Goal: Task Accomplishment & Management: Complete application form

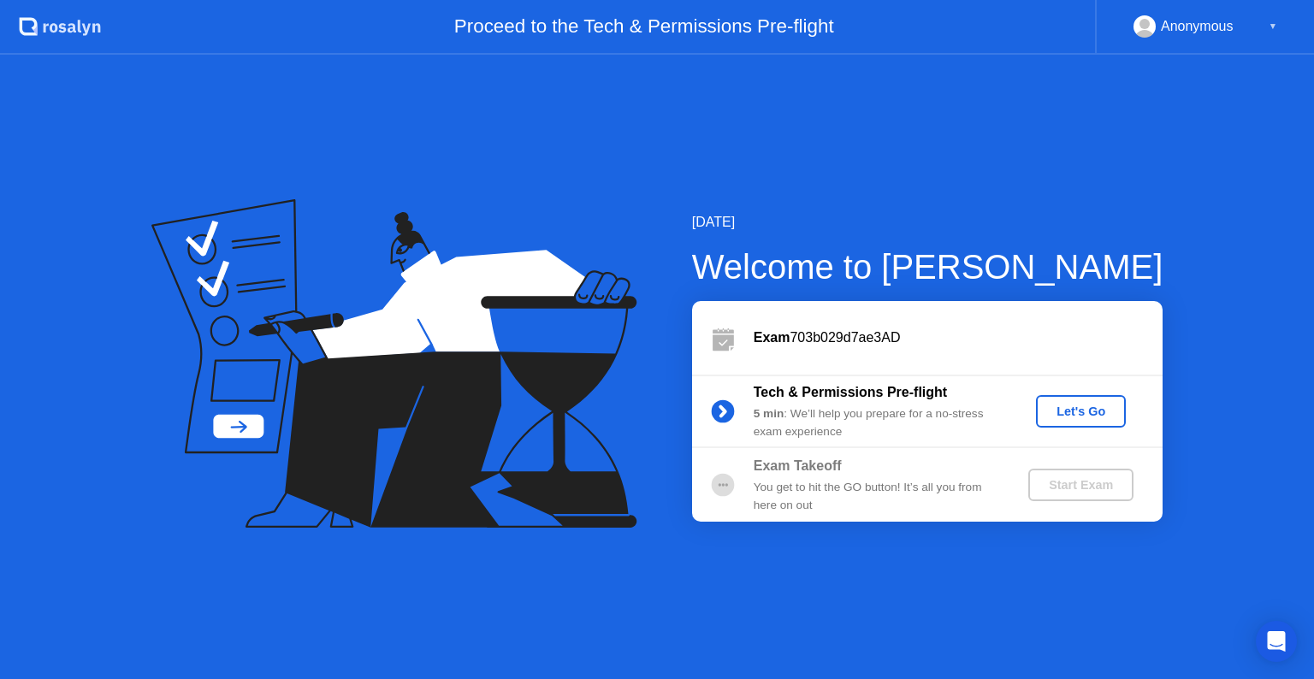
click at [1053, 416] on div "Let's Go" at bounding box center [1080, 411] width 76 height 14
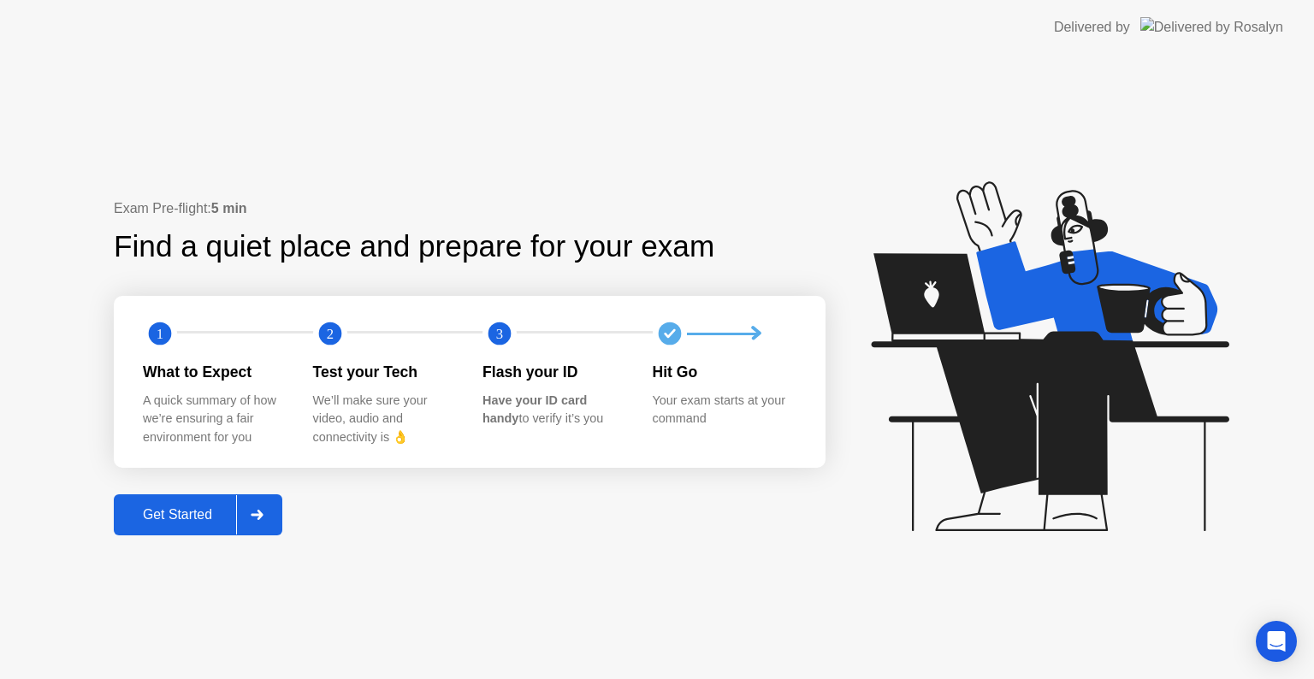
click at [189, 520] on div "Get Started" at bounding box center [177, 514] width 117 height 15
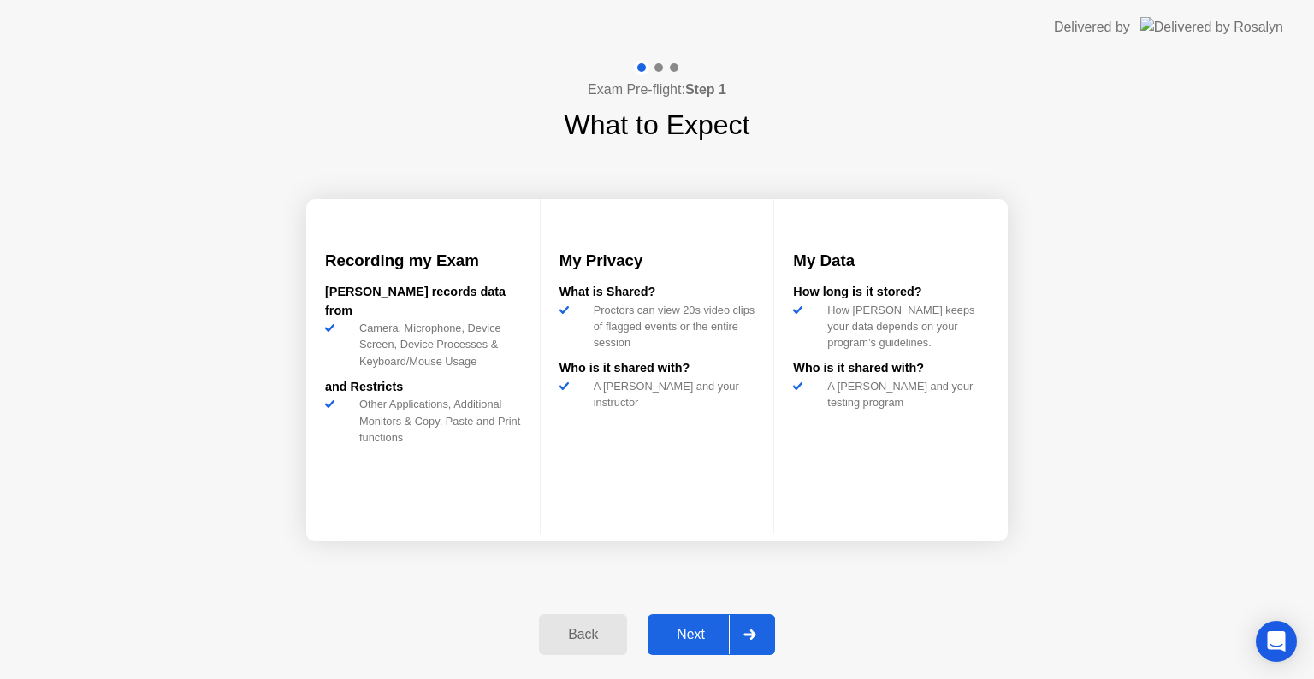
click at [686, 629] on div "Next" at bounding box center [690, 634] width 76 height 15
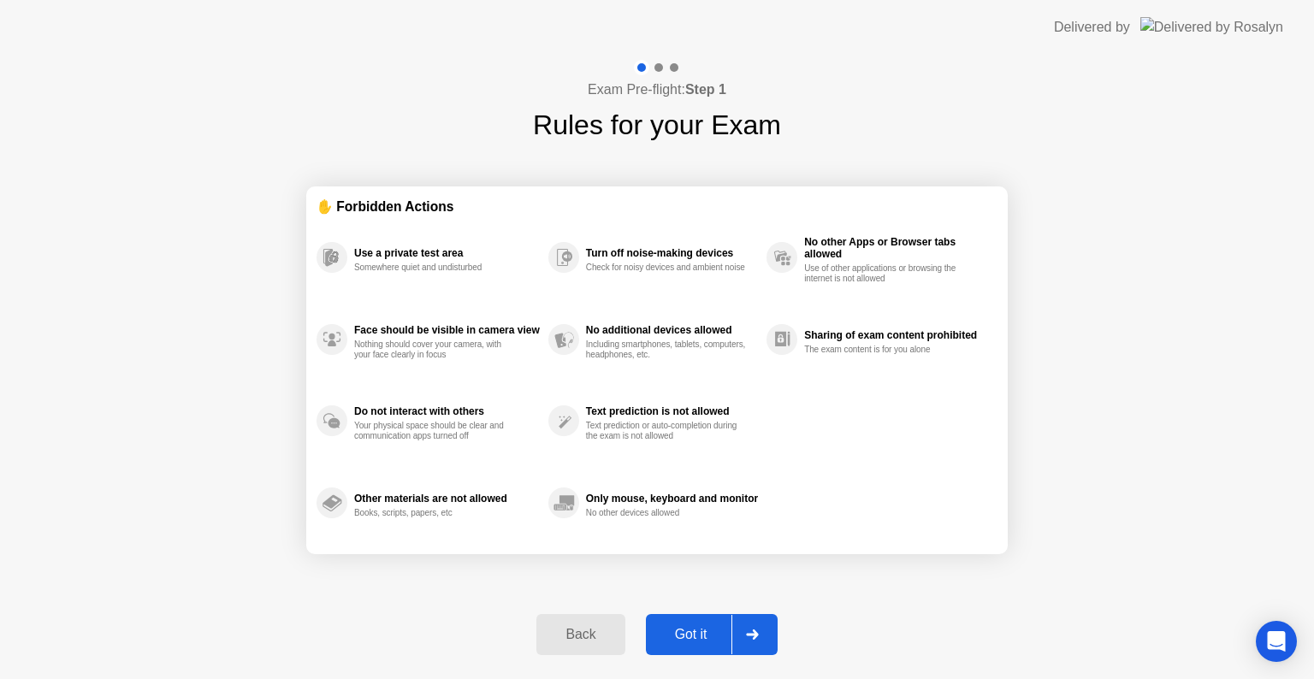
click at [686, 629] on div "Got it" at bounding box center [691, 634] width 80 height 15
select select "**********"
select select "*******"
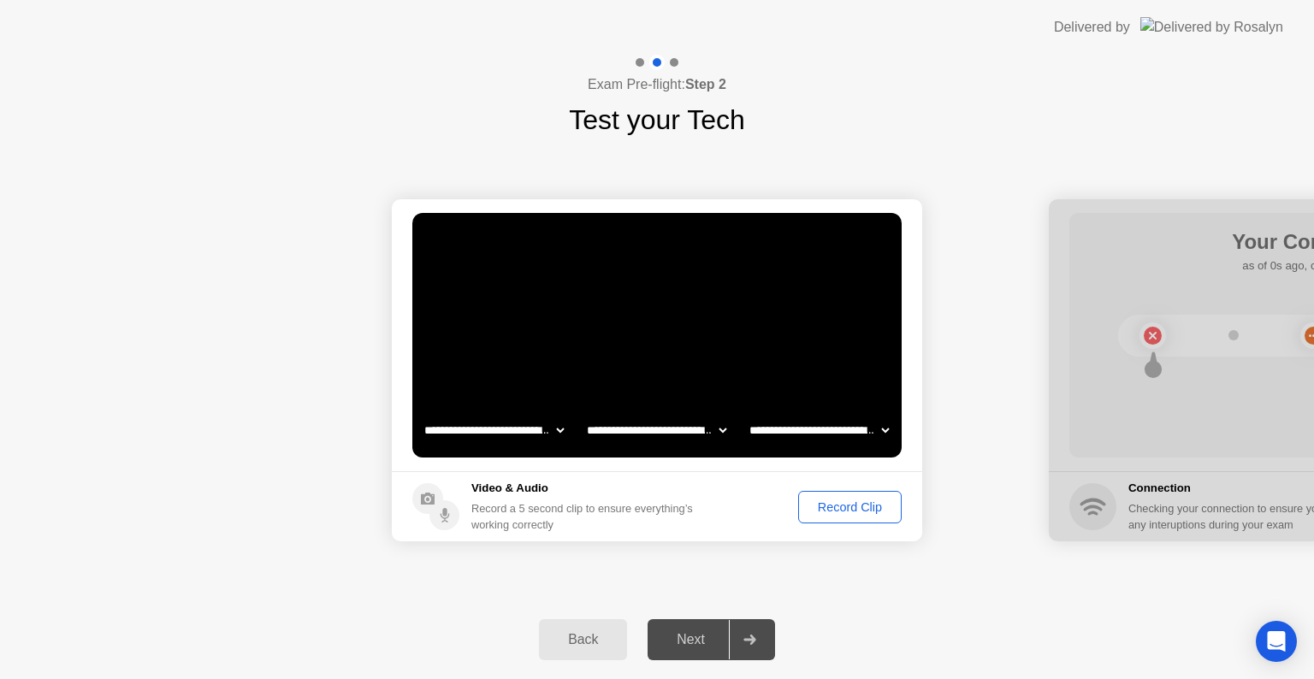
click at [860, 506] on div "Record Clip" at bounding box center [850, 507] width 92 height 14
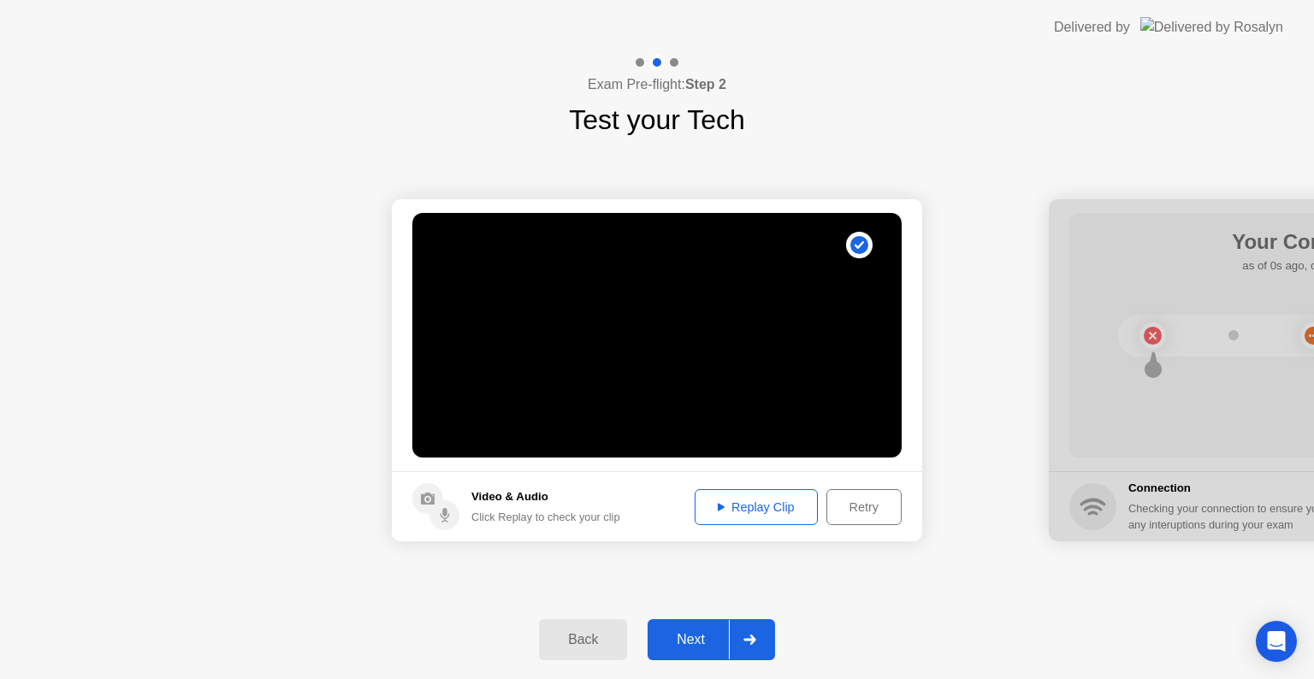
click at [700, 647] on div "Next" at bounding box center [690, 639] width 76 height 15
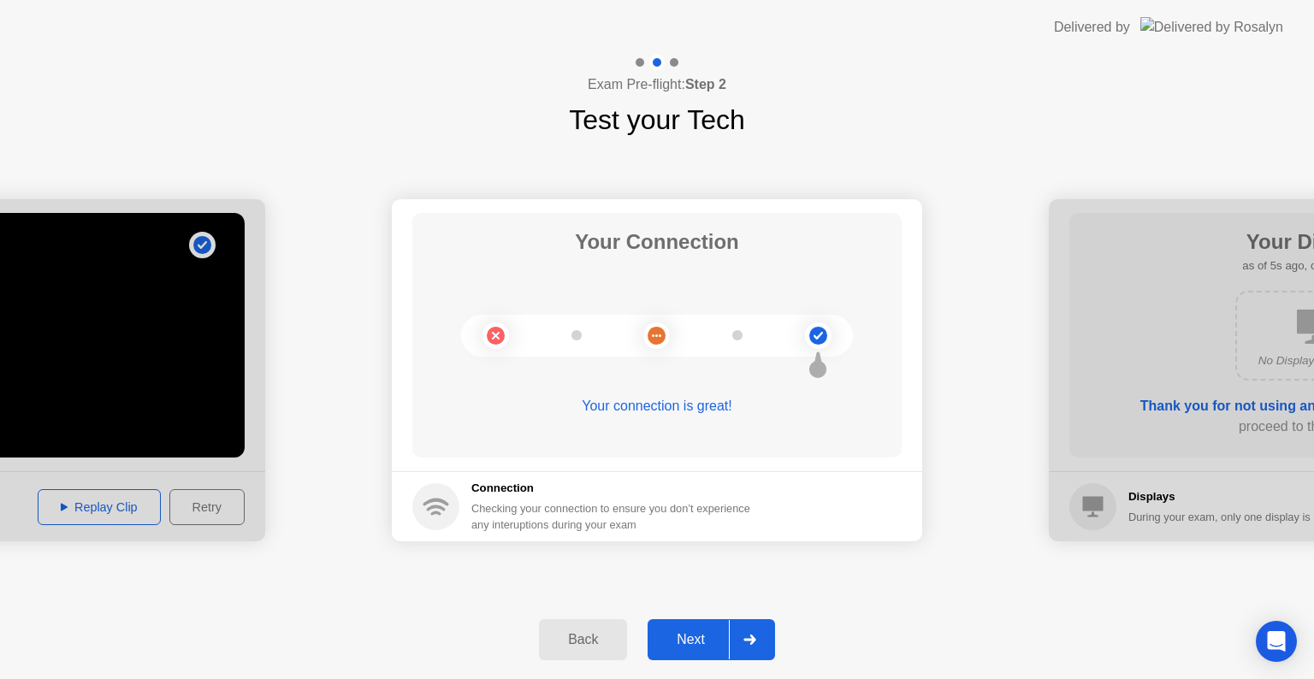
click at [702, 644] on div "Next" at bounding box center [690, 639] width 76 height 15
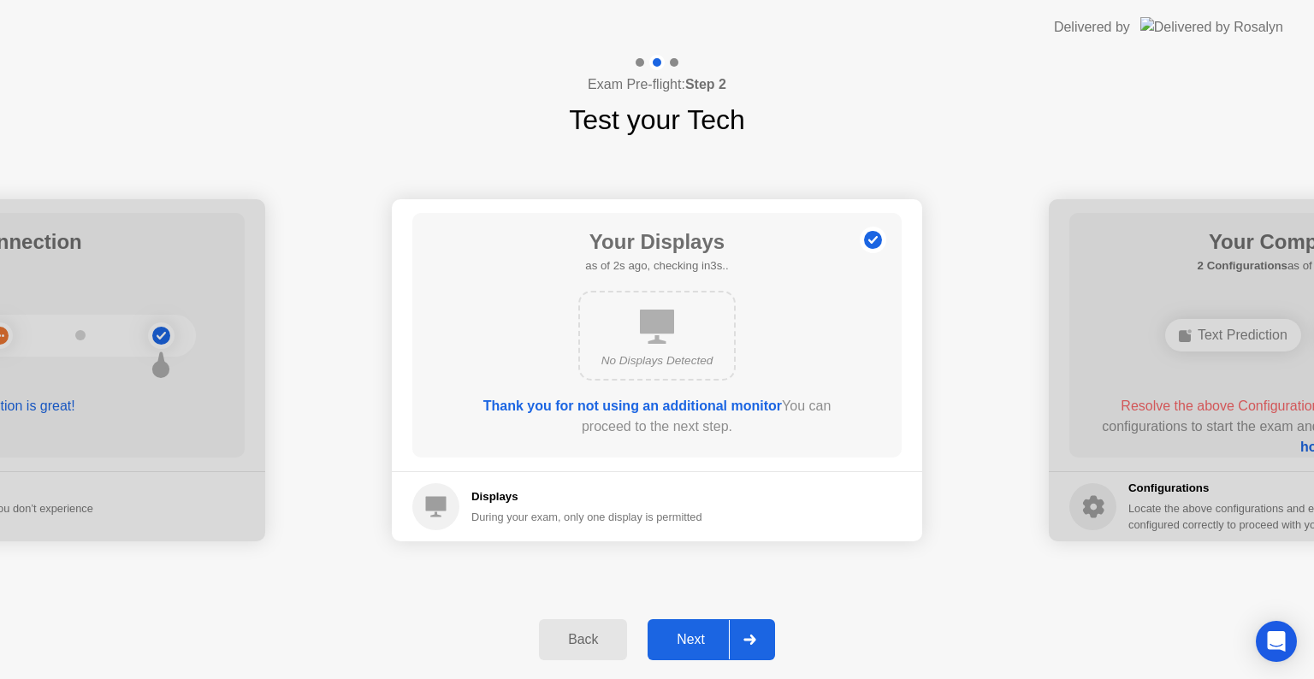
click at [702, 644] on div "Next" at bounding box center [690, 639] width 76 height 15
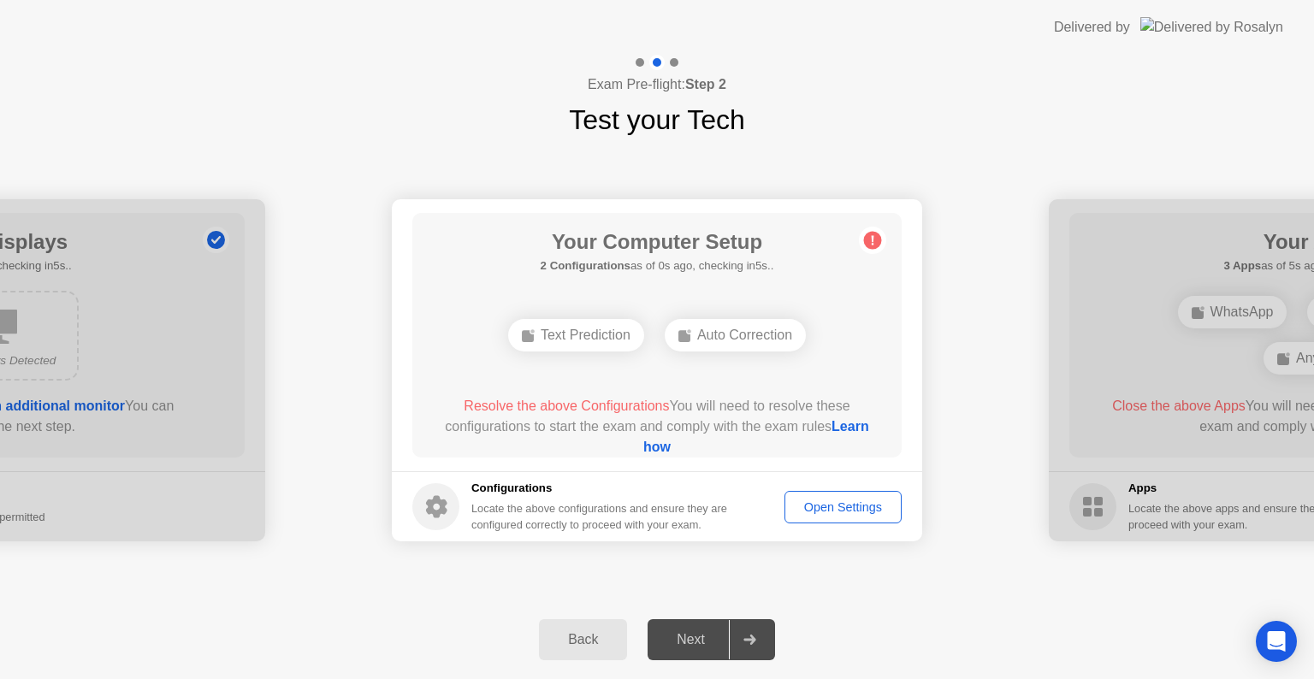
click at [702, 644] on div "Next" at bounding box center [690, 639] width 76 height 15
click at [602, 339] on div "Text Prediction" at bounding box center [576, 335] width 136 height 32
click at [728, 332] on div "Auto Correction" at bounding box center [734, 335] width 141 height 32
click at [594, 332] on div "Text Prediction" at bounding box center [576, 335] width 136 height 32
click at [866, 506] on div "Open Settings" at bounding box center [842, 507] width 105 height 14
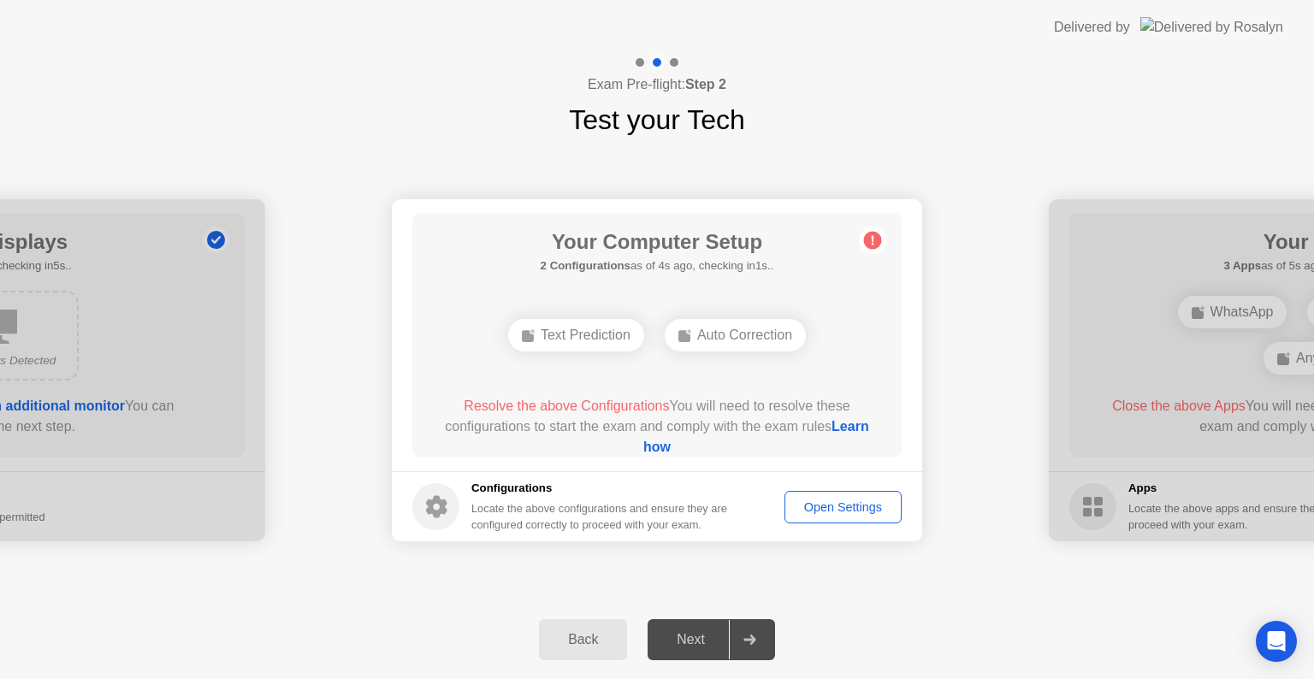
click at [866, 506] on div "Open Settings" at bounding box center [842, 507] width 105 height 14
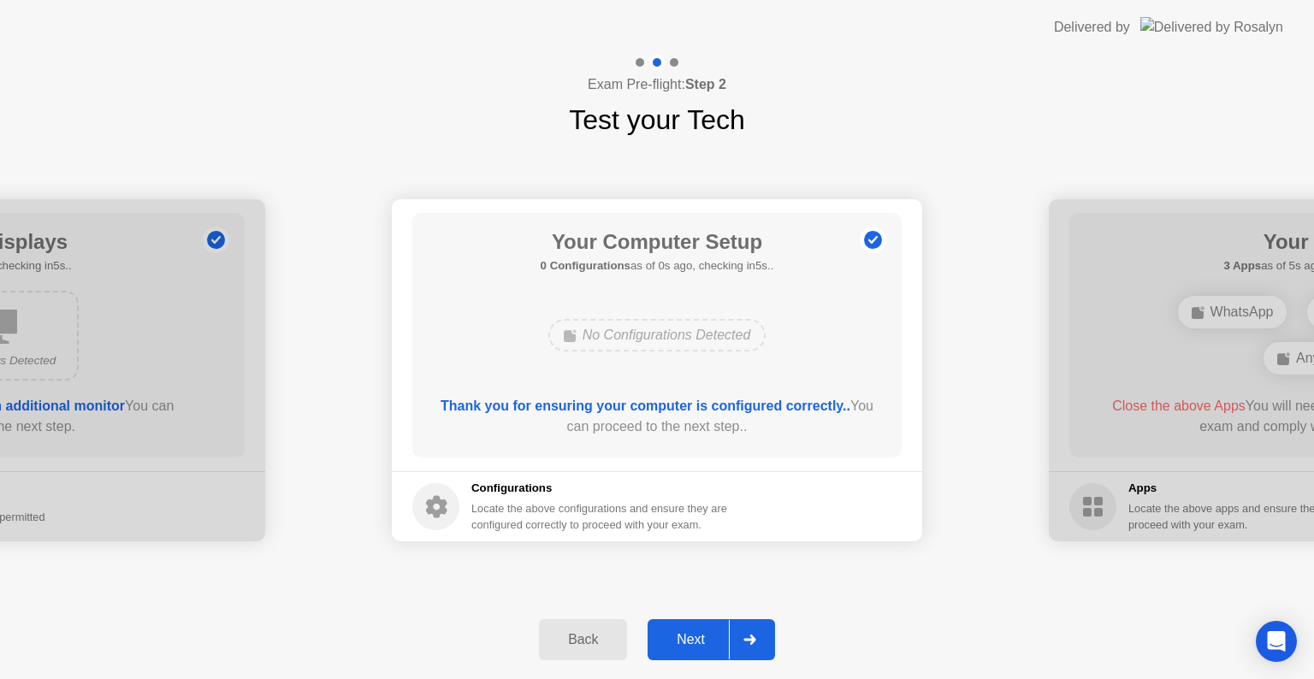
click at [694, 646] on div "Next" at bounding box center [690, 639] width 76 height 15
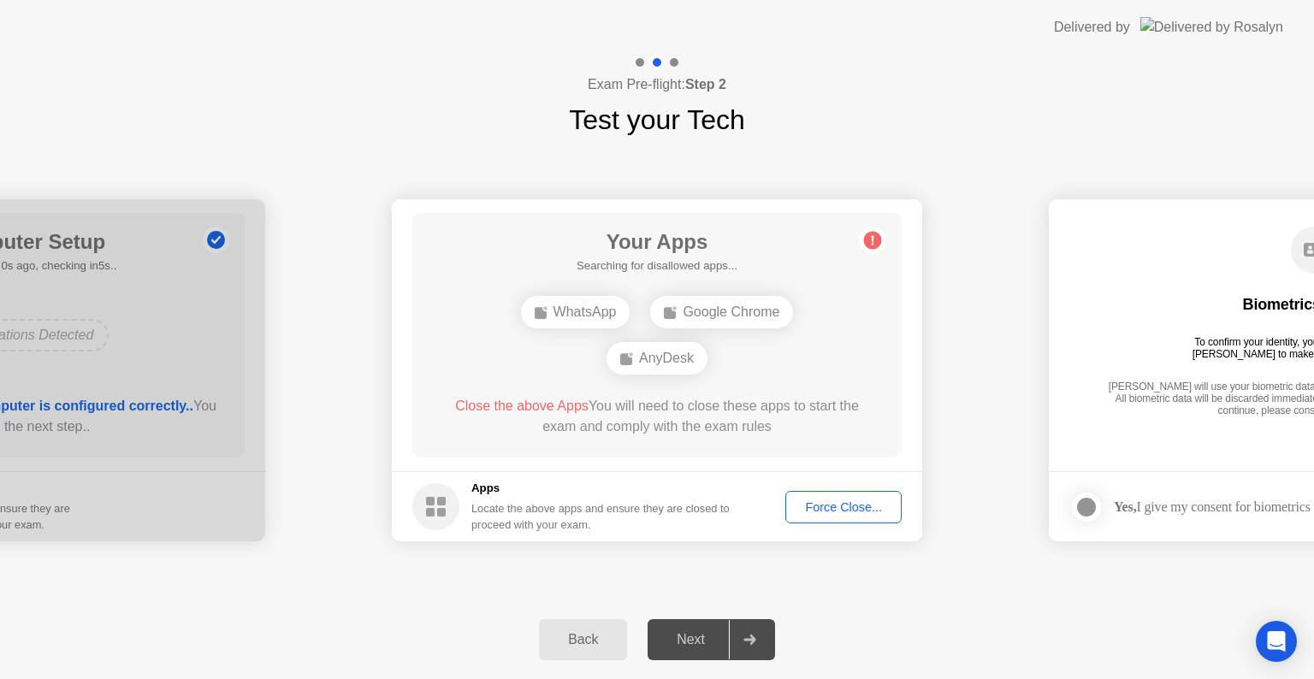
click at [705, 640] on div "Next" at bounding box center [690, 639] width 76 height 15
click at [825, 504] on div "Force Close..." at bounding box center [843, 507] width 104 height 14
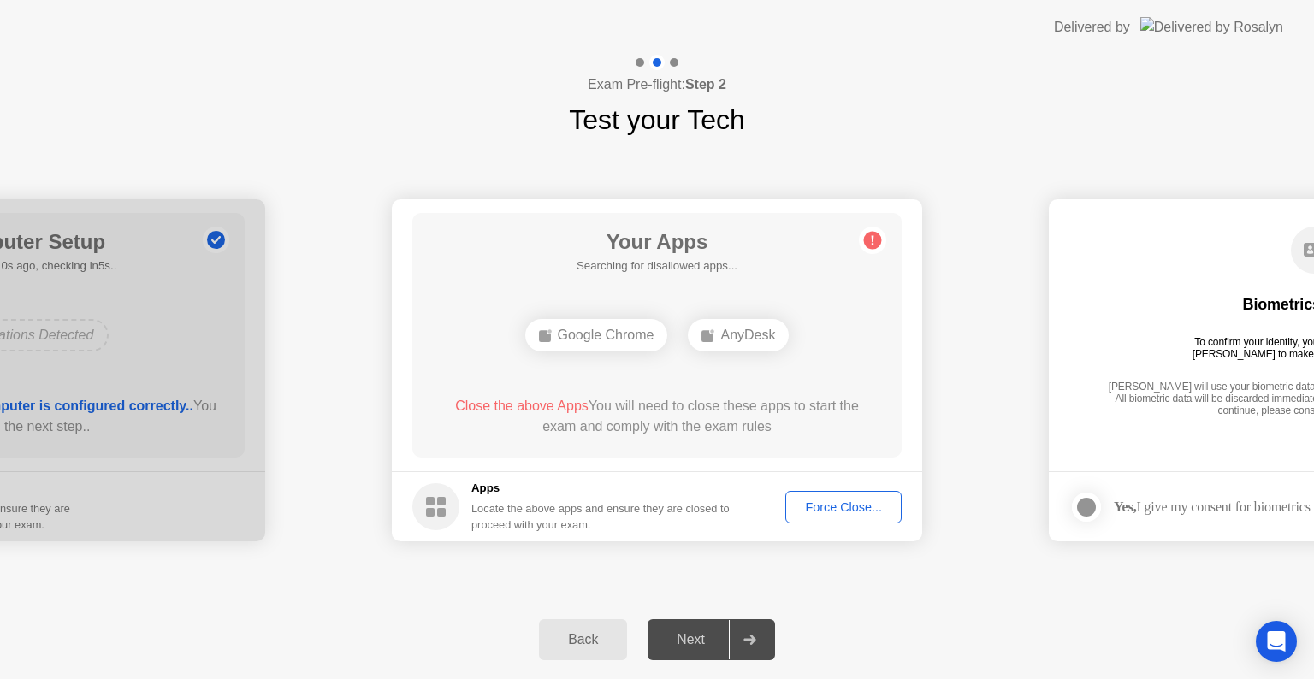
click at [845, 500] on div "Force Close..." at bounding box center [843, 507] width 104 height 14
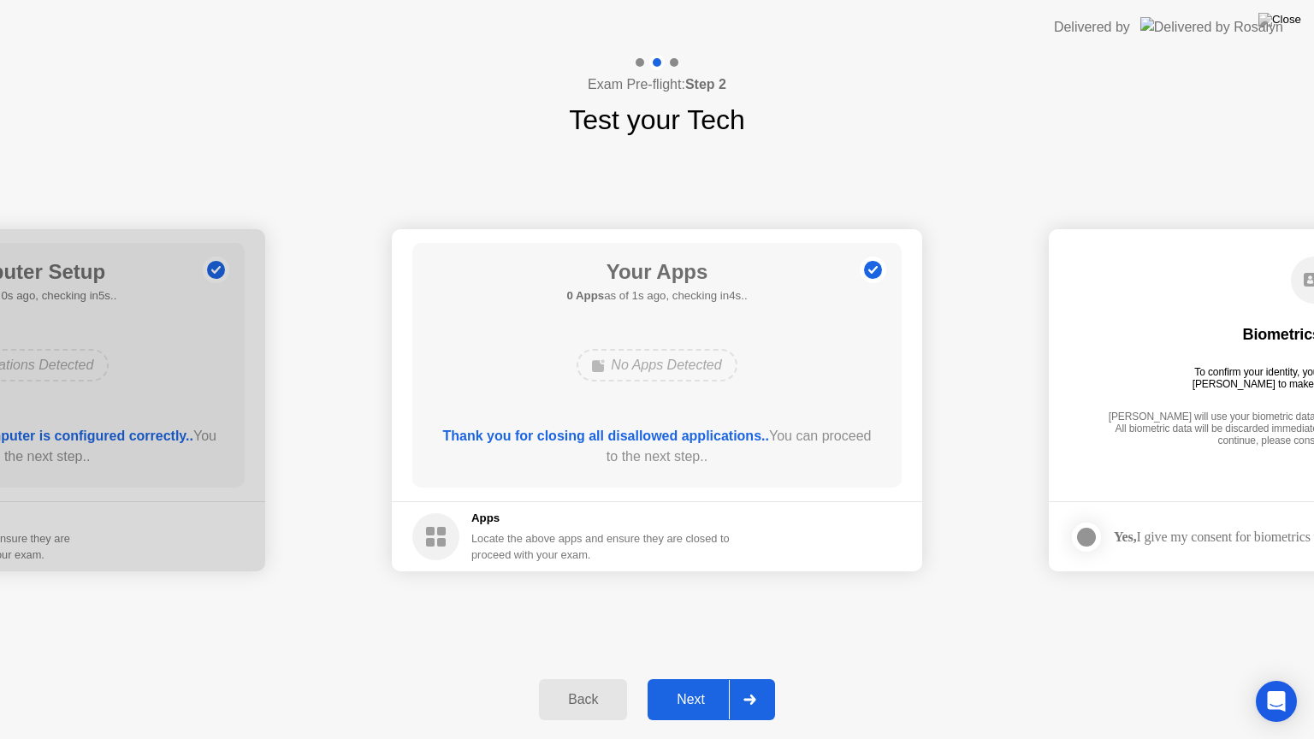
click at [681, 678] on div "Next" at bounding box center [690, 699] width 76 height 15
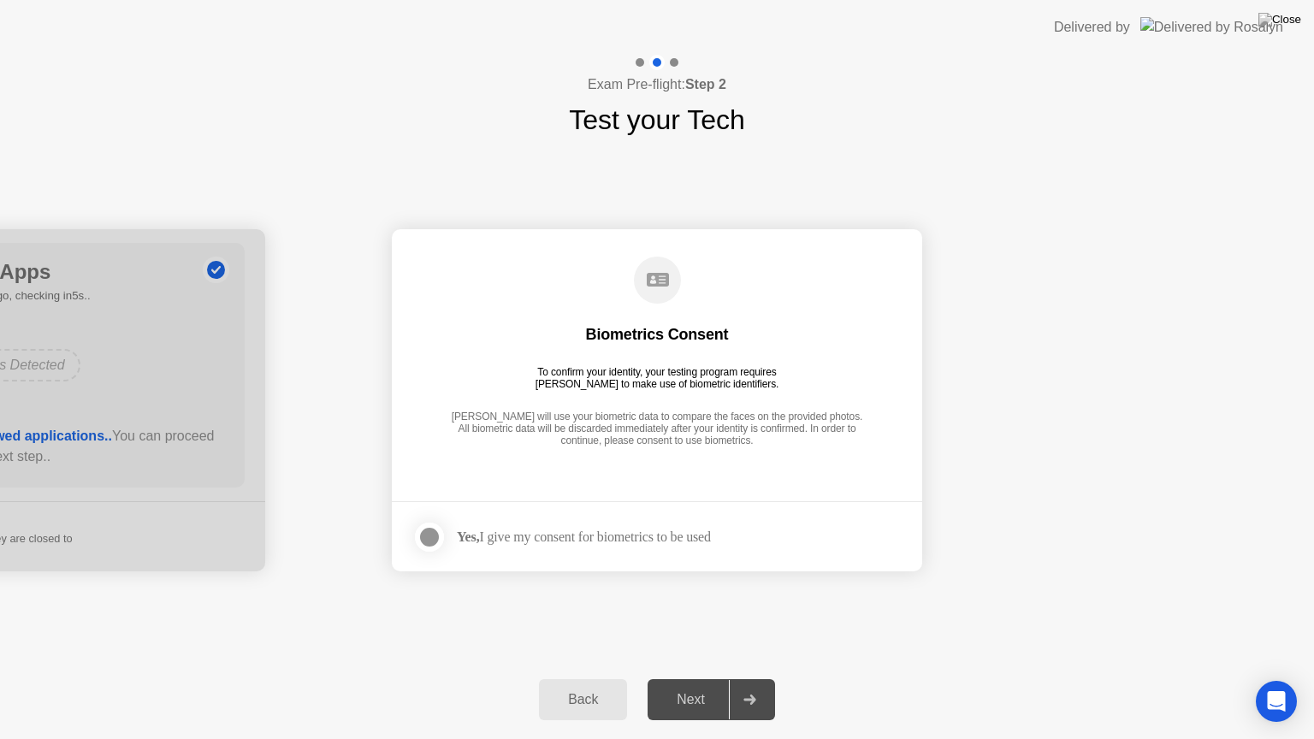
click at [681, 678] on div "Next" at bounding box center [690, 699] width 76 height 15
click at [653, 441] on div "[PERSON_NAME] will use your biometric data to compare the faces on the provided…" at bounding box center [656, 429] width 421 height 38
click at [419, 544] on div at bounding box center [429, 537] width 21 height 21
click at [674, 678] on div "Next" at bounding box center [690, 699] width 76 height 15
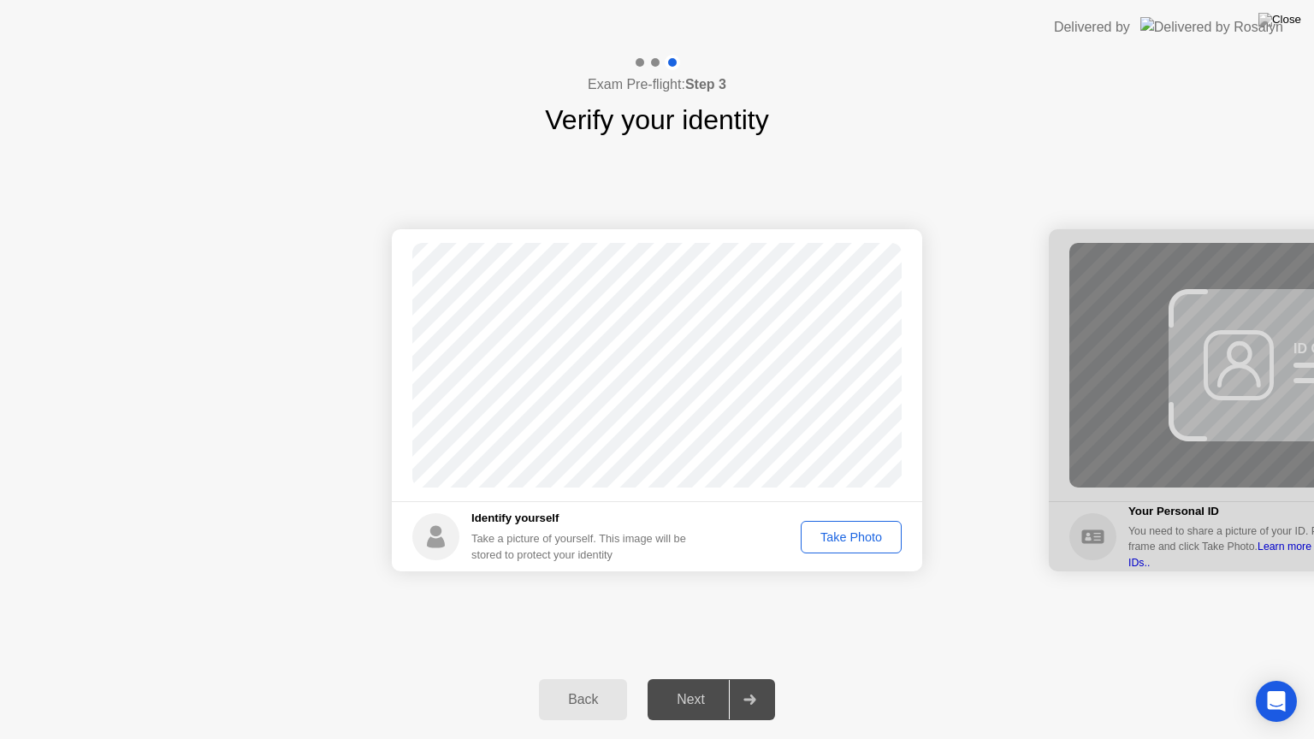
click at [674, 678] on div "Next" at bounding box center [690, 699] width 76 height 15
click at [845, 540] on div "Take Photo" at bounding box center [850, 537] width 89 height 14
click at [663, 678] on div "Next" at bounding box center [690, 699] width 76 height 15
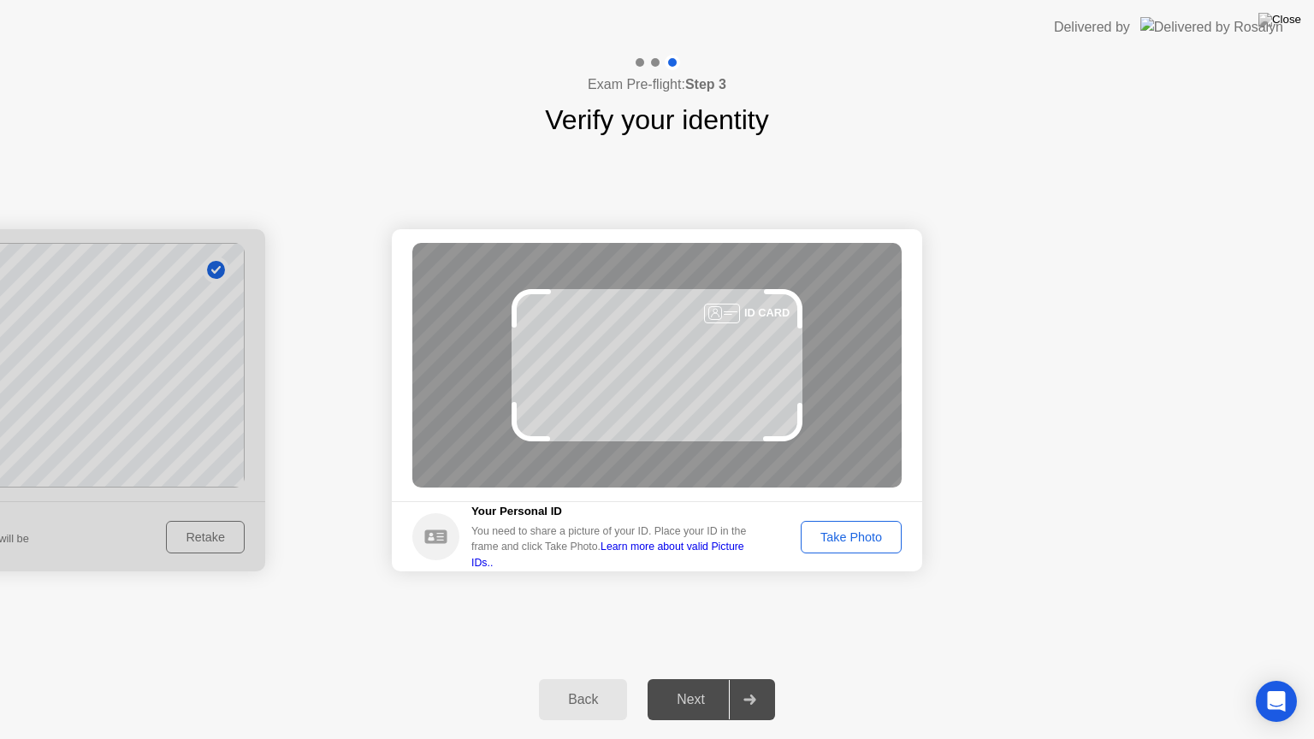
click at [849, 537] on div "Take Photo" at bounding box center [850, 537] width 89 height 14
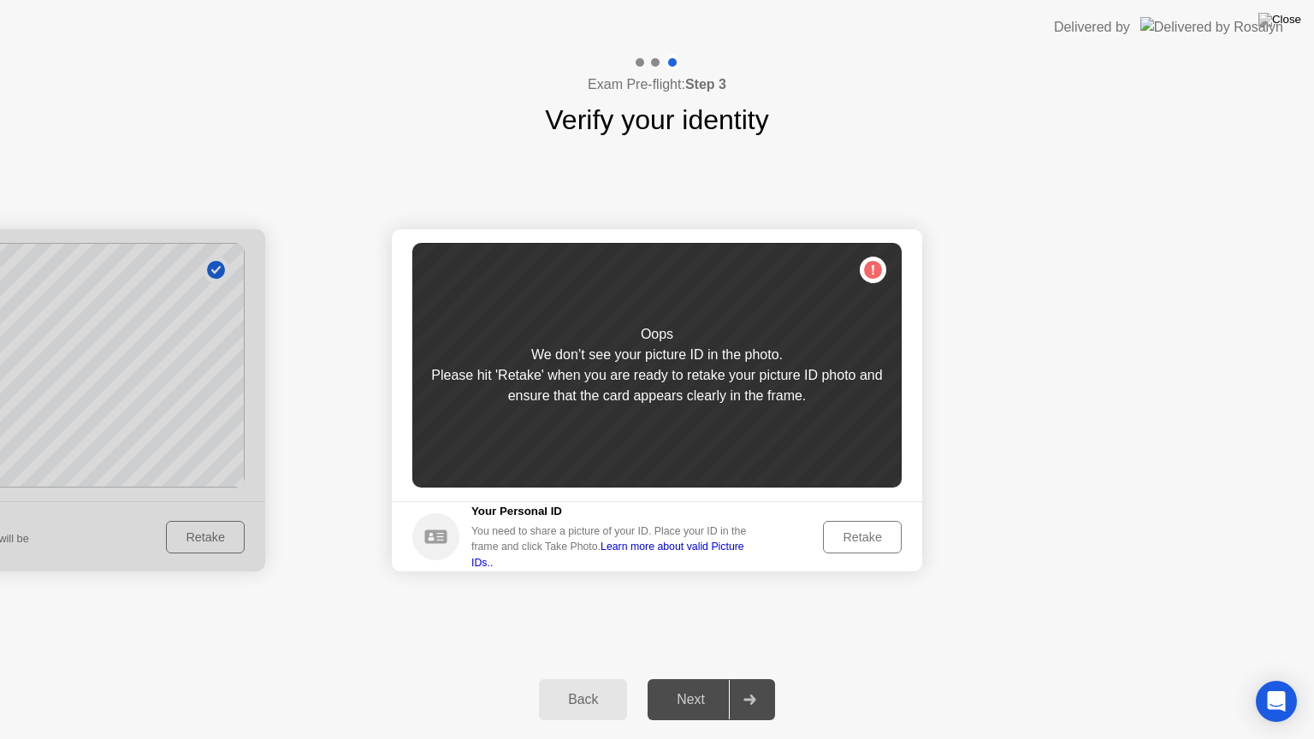
click at [866, 540] on div "Retake" at bounding box center [862, 537] width 67 height 14
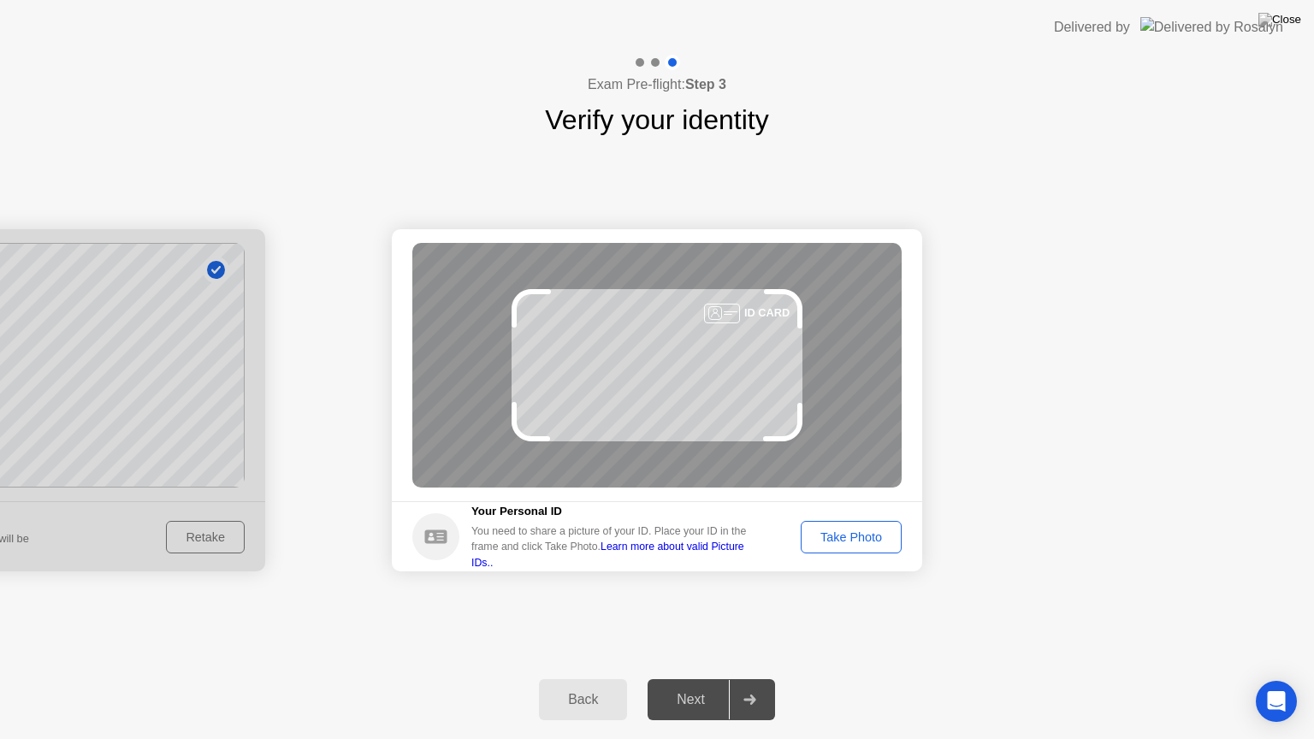
click at [860, 530] on div "Take Photo" at bounding box center [850, 537] width 89 height 14
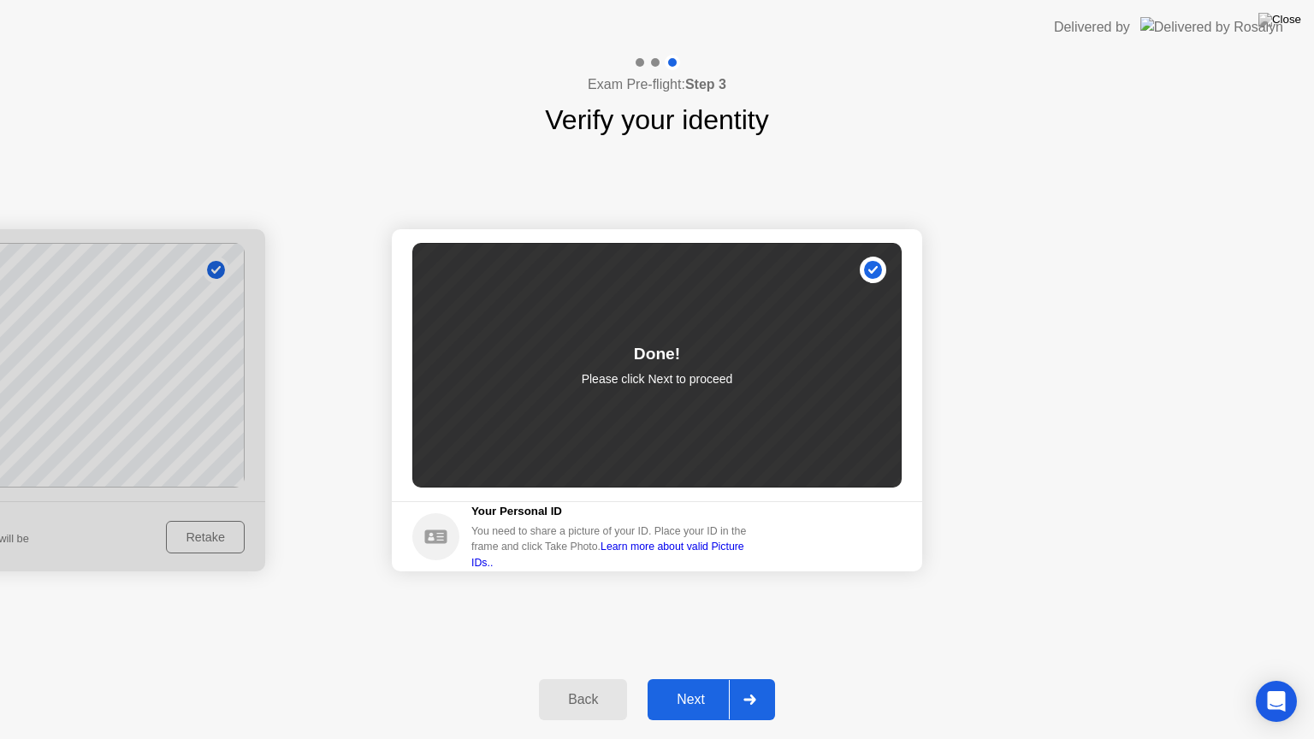
click at [685, 678] on div "Next" at bounding box center [690, 699] width 76 height 15
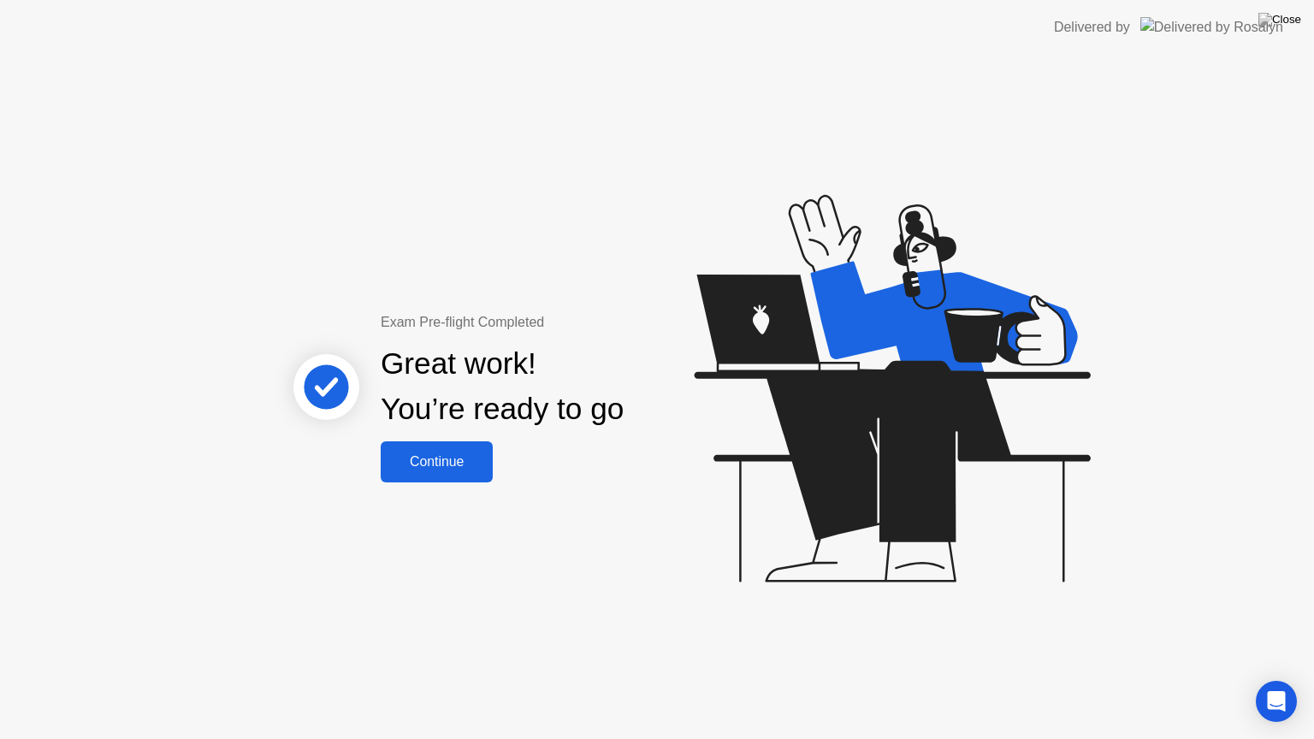
click at [424, 455] on div "Continue" at bounding box center [437, 461] width 102 height 15
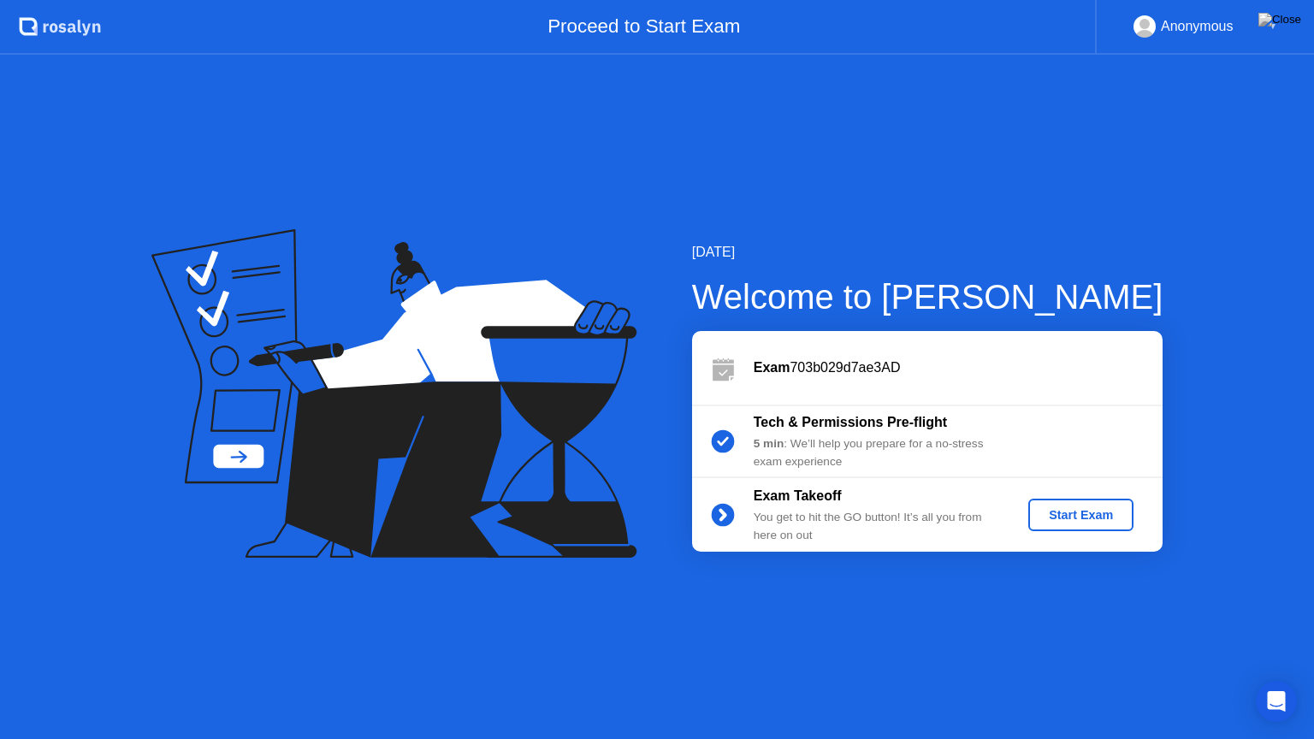
click at [1067, 517] on div "Start Exam" at bounding box center [1081, 515] width 92 height 14
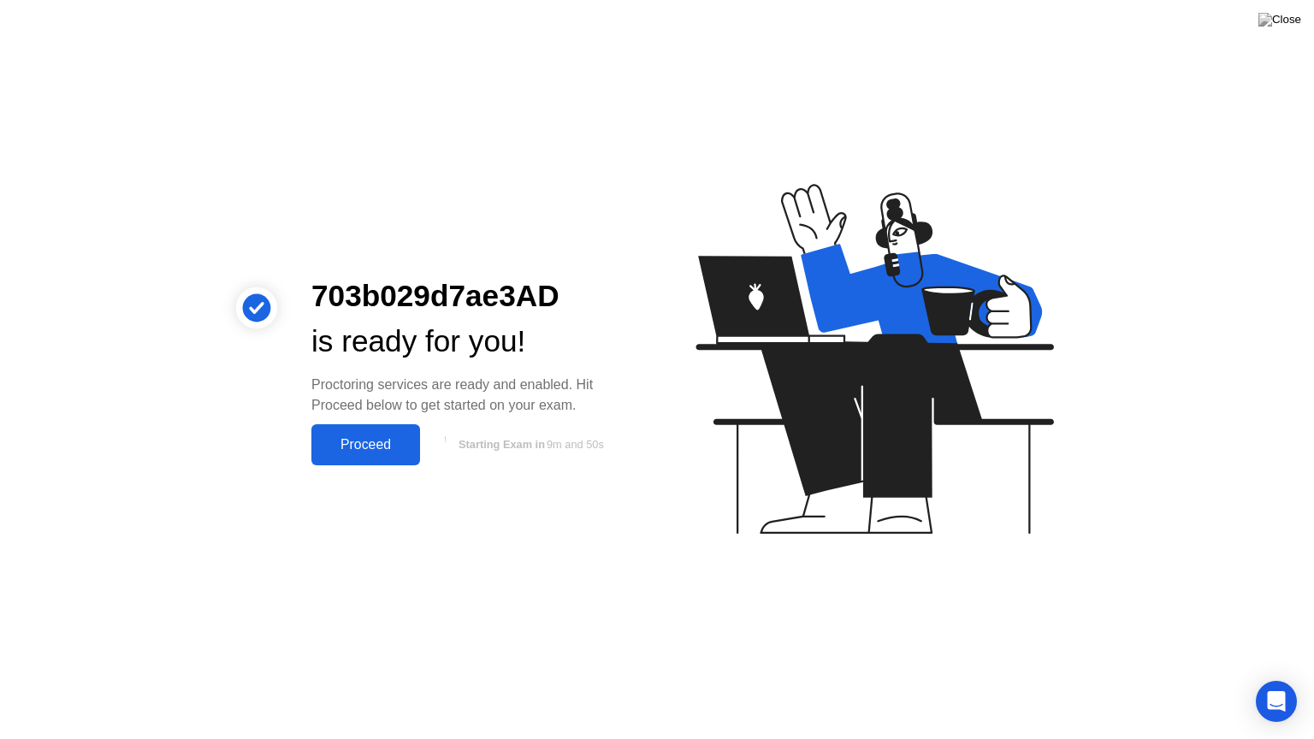
click at [376, 437] on div "Proceed" at bounding box center [365, 444] width 98 height 15
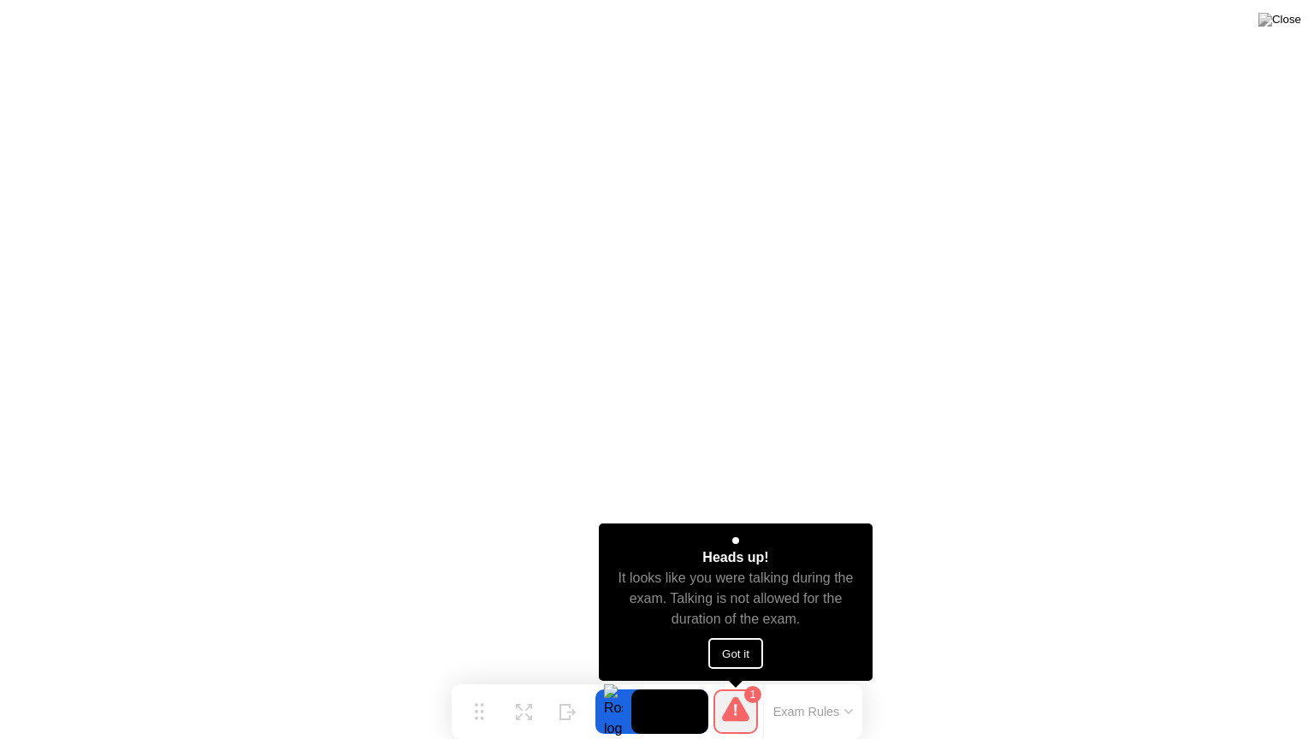
click at [742, 653] on button "Got it" at bounding box center [735, 653] width 55 height 31
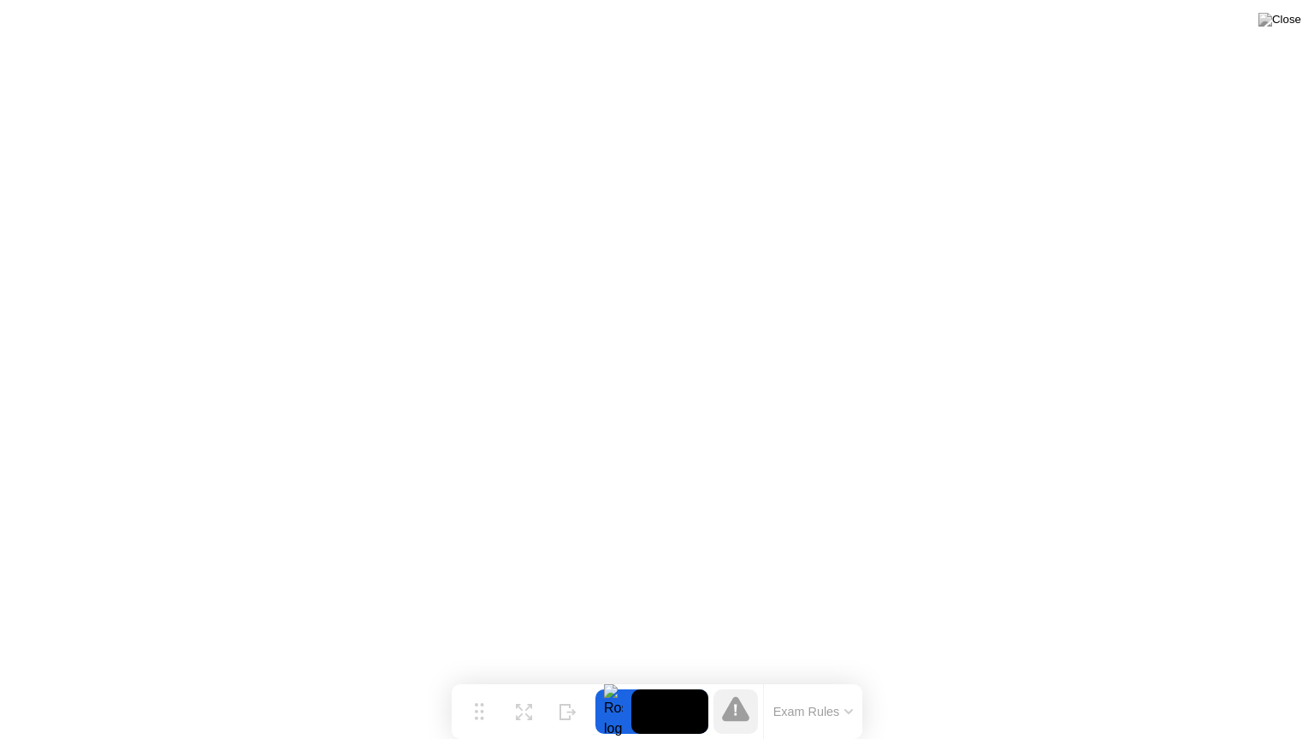
click at [734, 678] on icon at bounding box center [735, 708] width 27 height 25
click at [838, 678] on button "Exam Rules" at bounding box center [813, 711] width 91 height 15
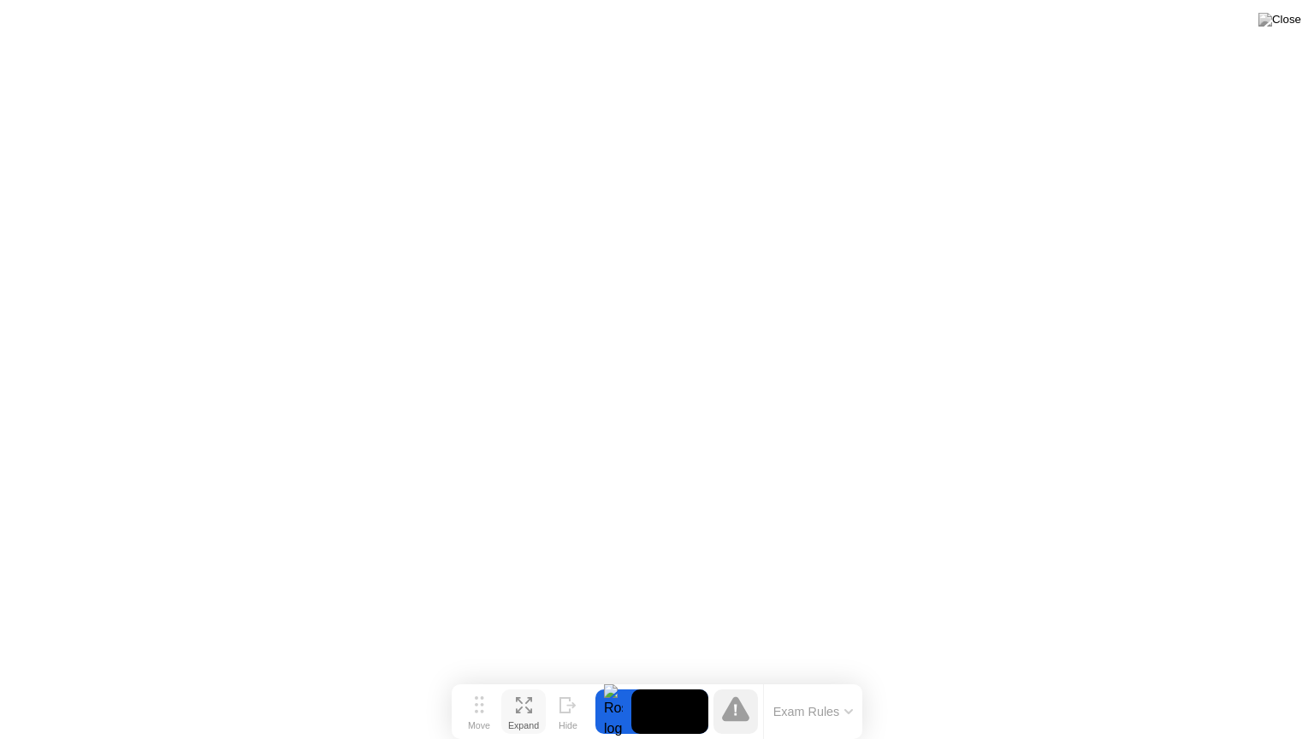
click at [517, 678] on icon at bounding box center [519, 700] width 7 height 7
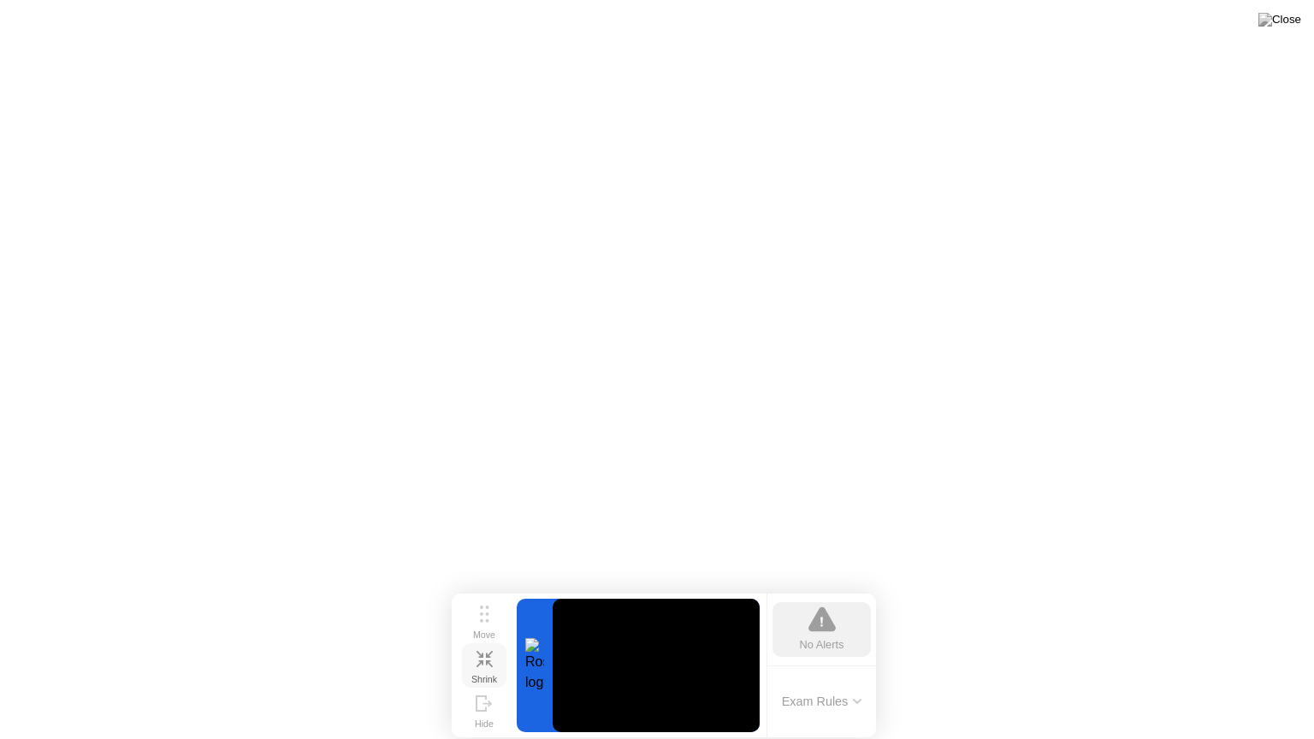
click at [481, 674] on div "Shrink" at bounding box center [484, 679] width 26 height 10
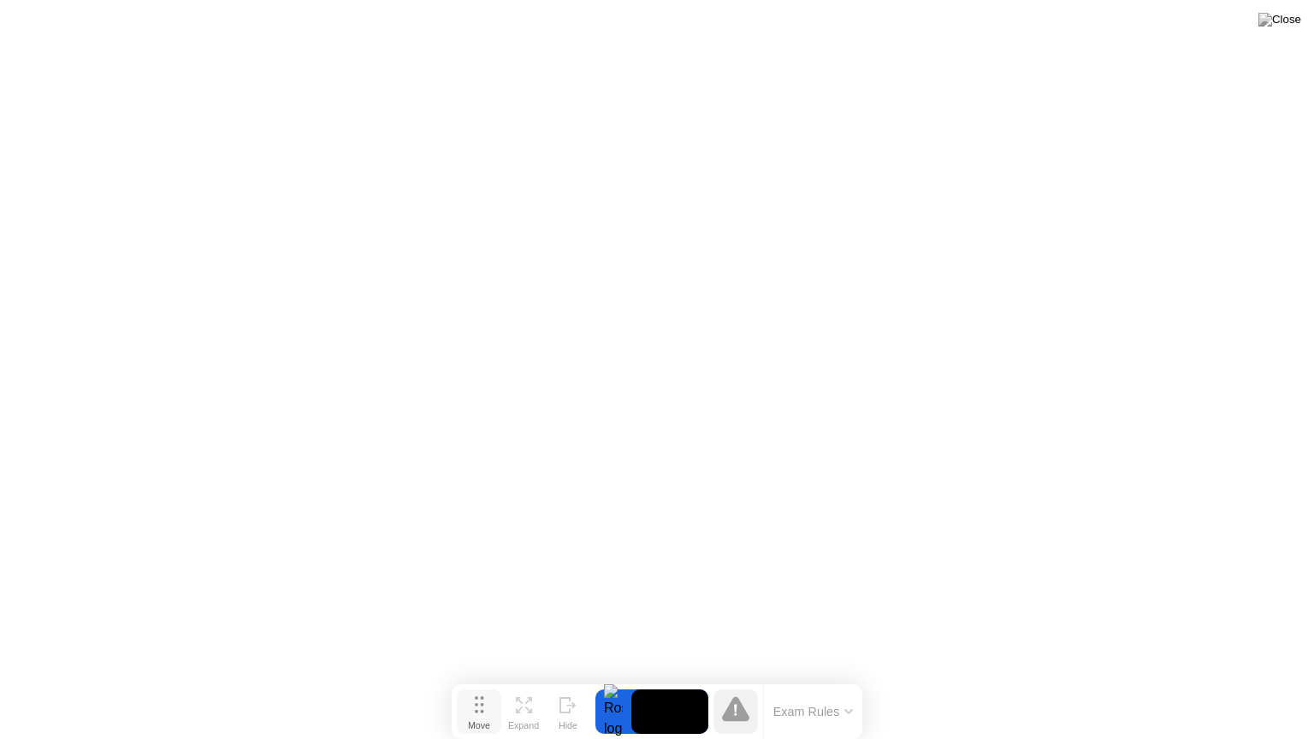
click at [475, 678] on div "Move" at bounding box center [479, 725] width 22 height 10
click at [481, 678] on circle at bounding box center [481, 711] width 3 height 3
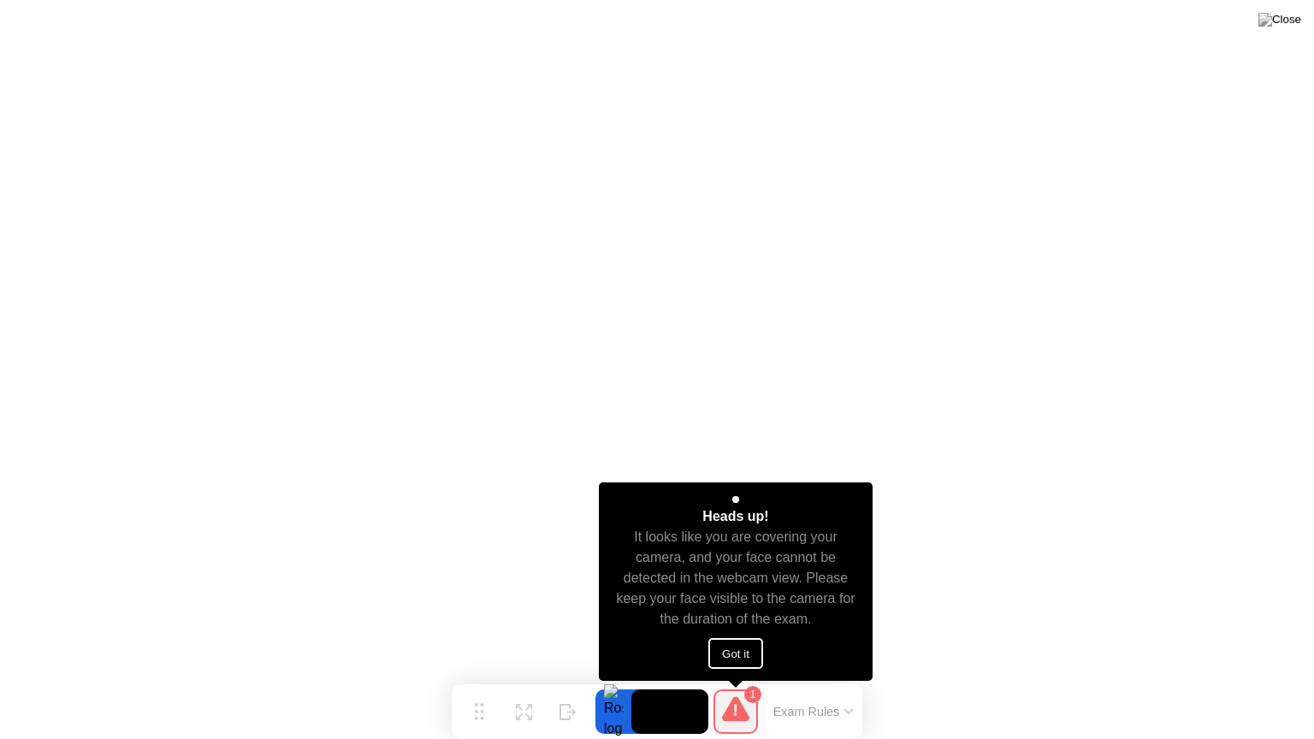
click at [738, 650] on button "Got it" at bounding box center [735, 653] width 55 height 31
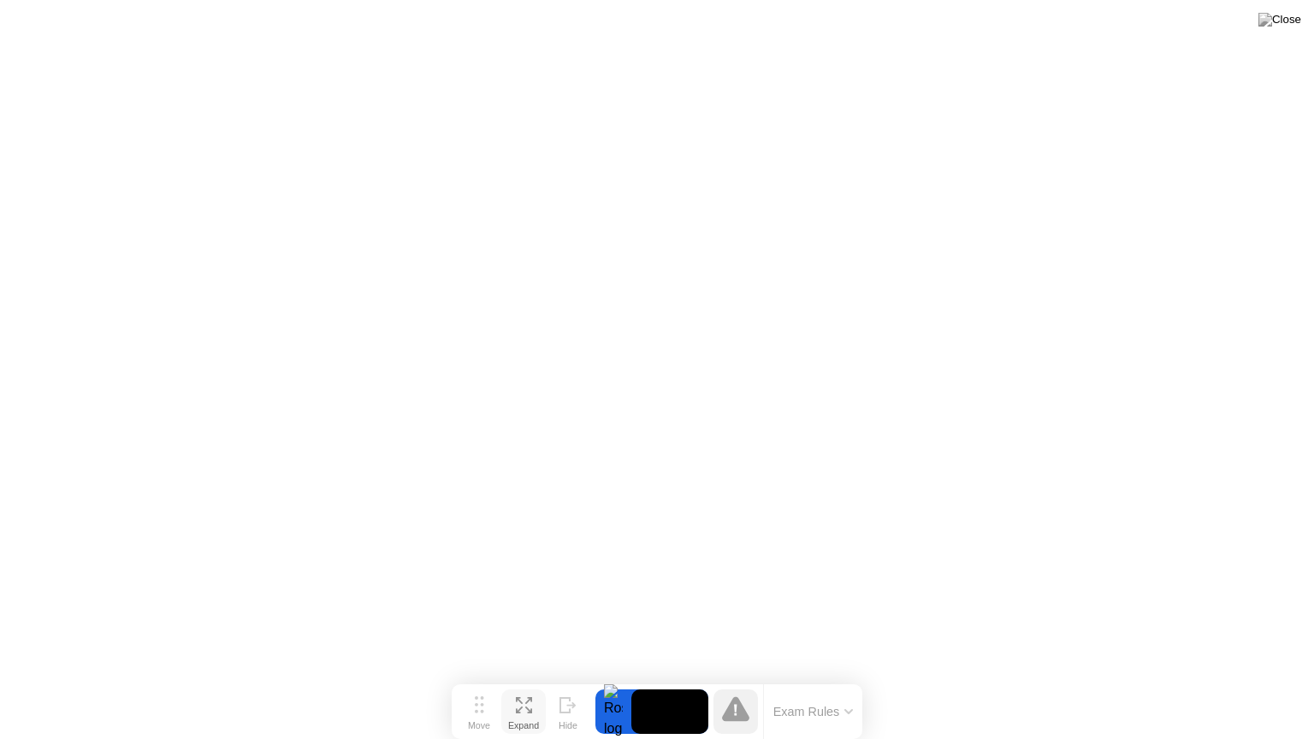
click at [527, 678] on icon at bounding box center [528, 709] width 7 height 7
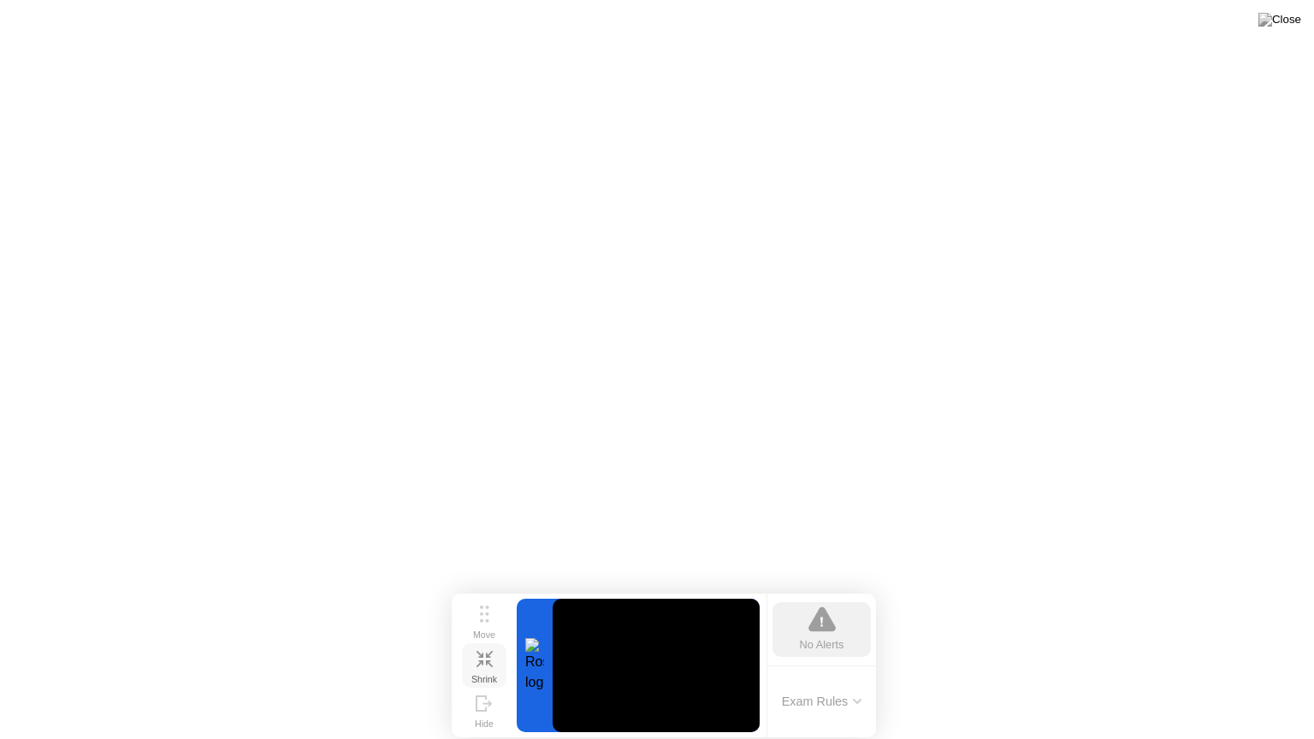
click at [488, 674] on div "Shrink" at bounding box center [484, 679] width 26 height 10
